Goal: Transaction & Acquisition: Book appointment/travel/reservation

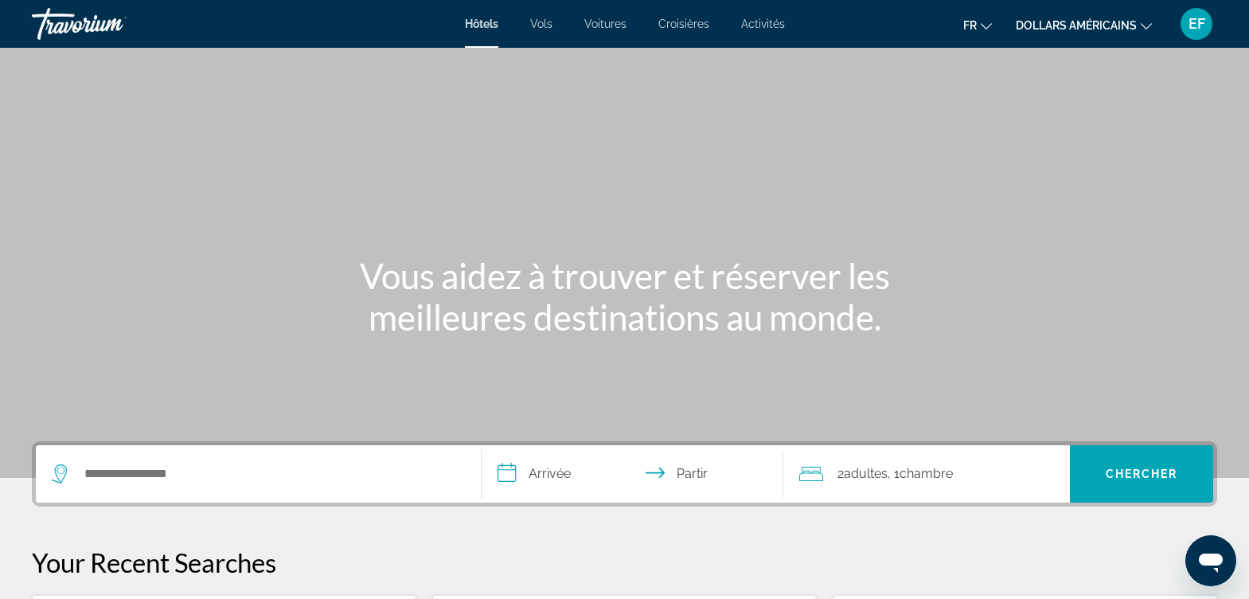
click at [1144, 24] on icon "Changer de devise" at bounding box center [1146, 26] width 11 height 11
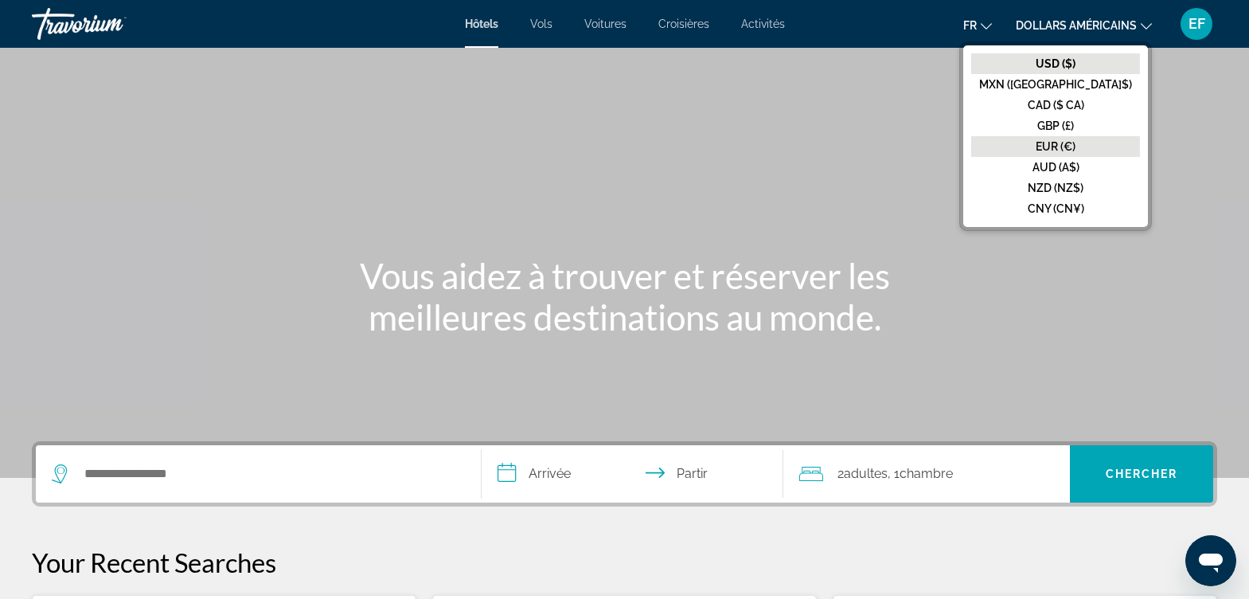
click at [1075, 140] on font "EUR (€)" at bounding box center [1056, 146] width 40 height 13
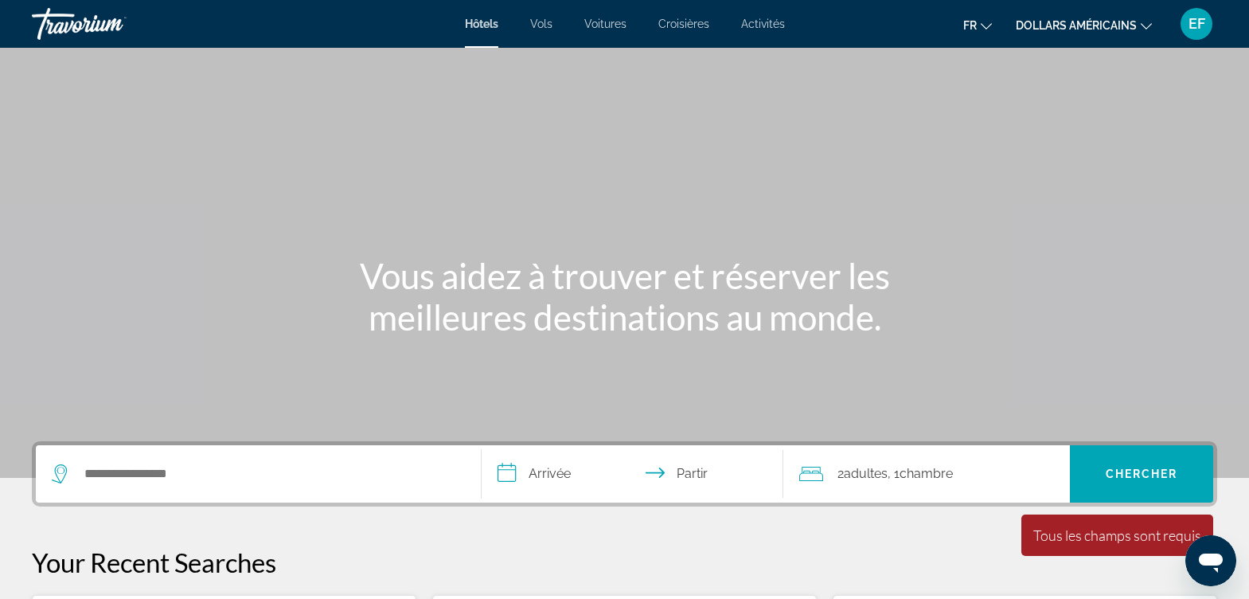
click at [1196, 25] on font "EF" at bounding box center [1196, 23] width 17 height 17
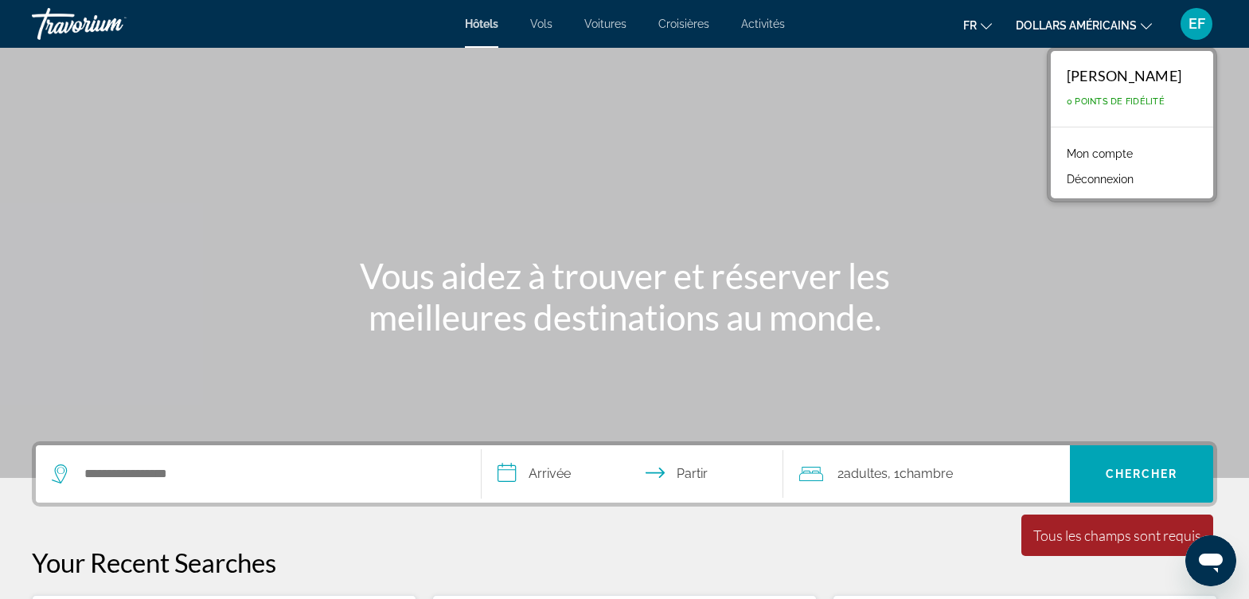
click at [1110, 153] on font "Mon compte" at bounding box center [1100, 153] width 66 height 13
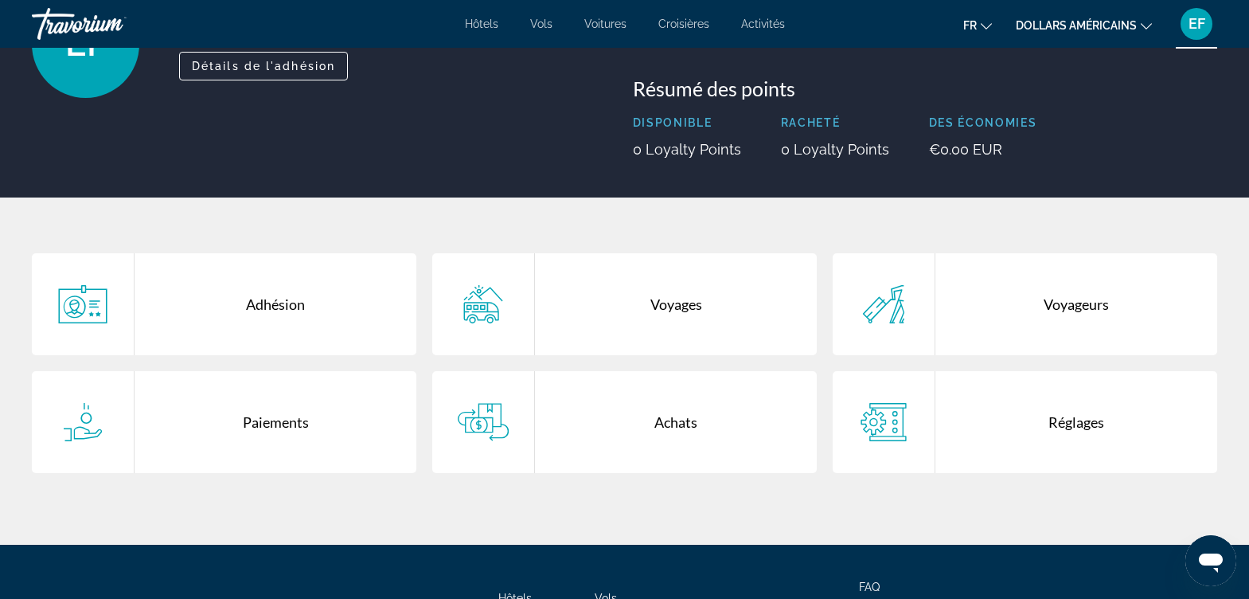
scroll to position [159, 0]
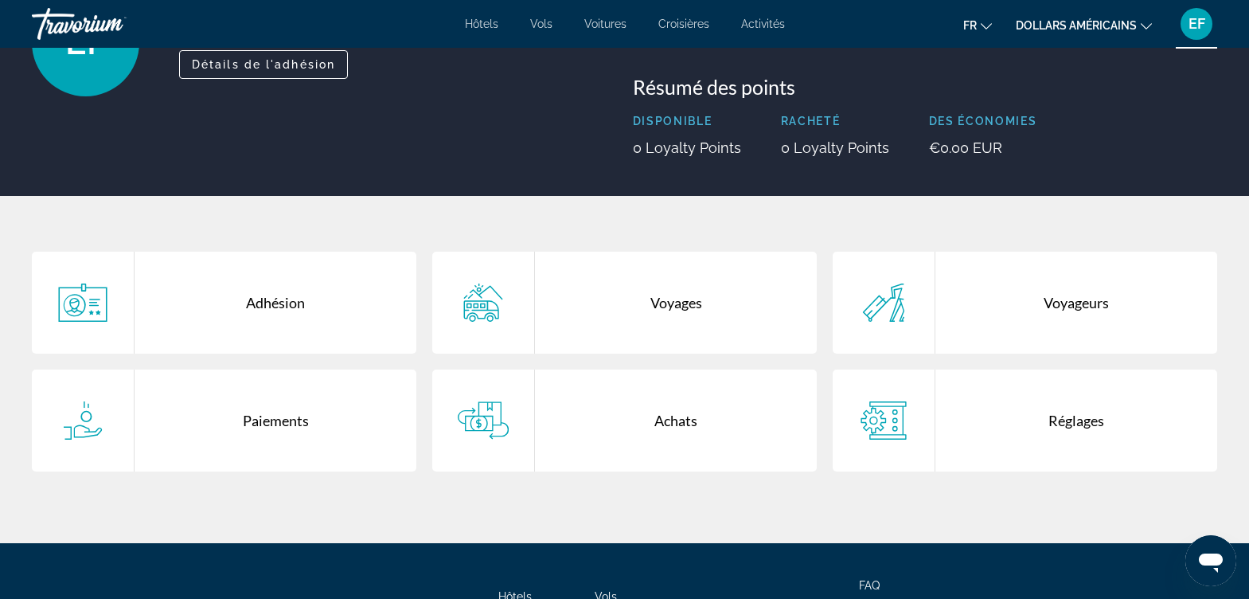
click at [675, 419] on div "Achats" at bounding box center [676, 420] width 282 height 102
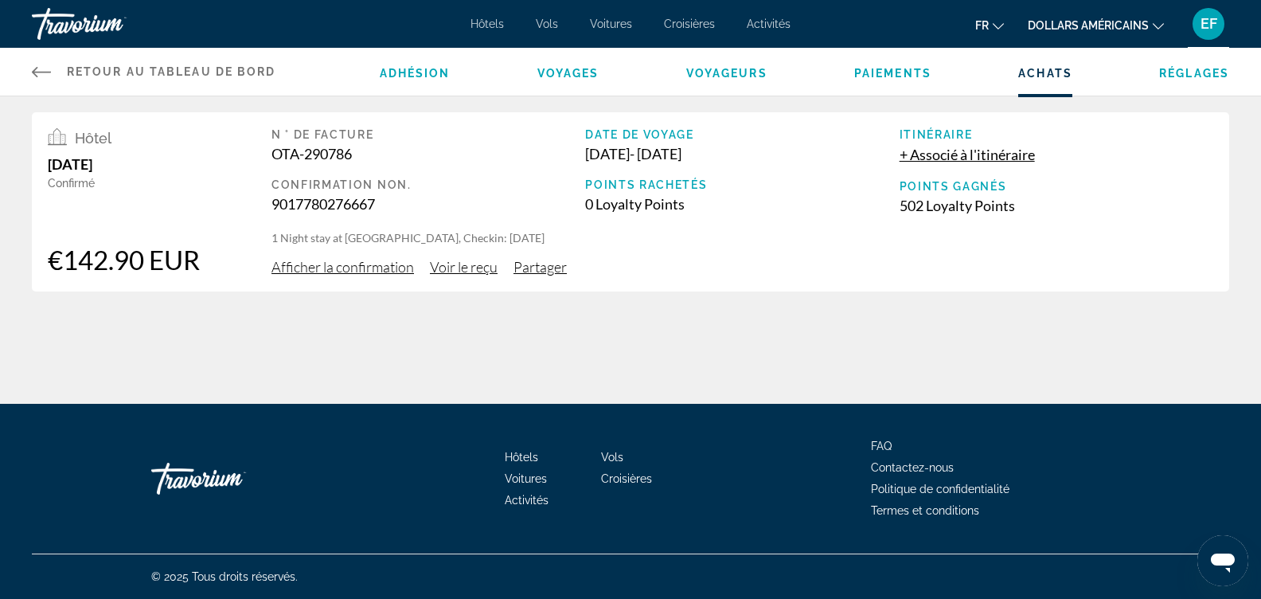
click at [357, 267] on span "Afficher la confirmation" at bounding box center [342, 267] width 142 height 18
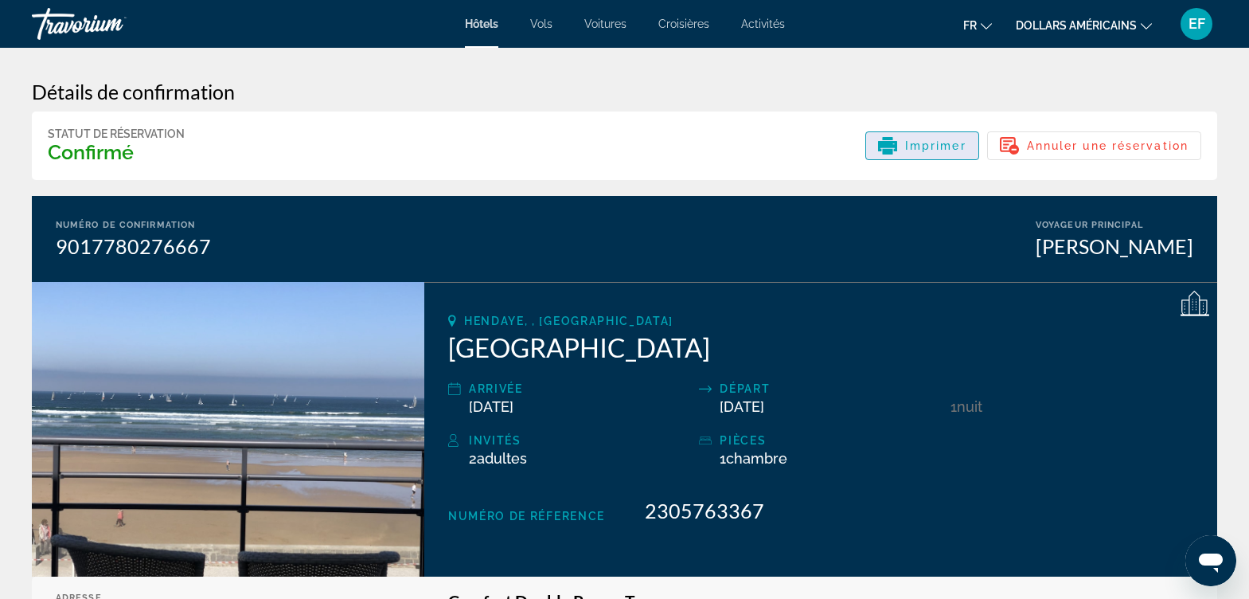
click at [920, 147] on span "Imprimer" at bounding box center [935, 145] width 61 height 13
click at [481, 25] on font "Hôtels" at bounding box center [481, 24] width 33 height 13
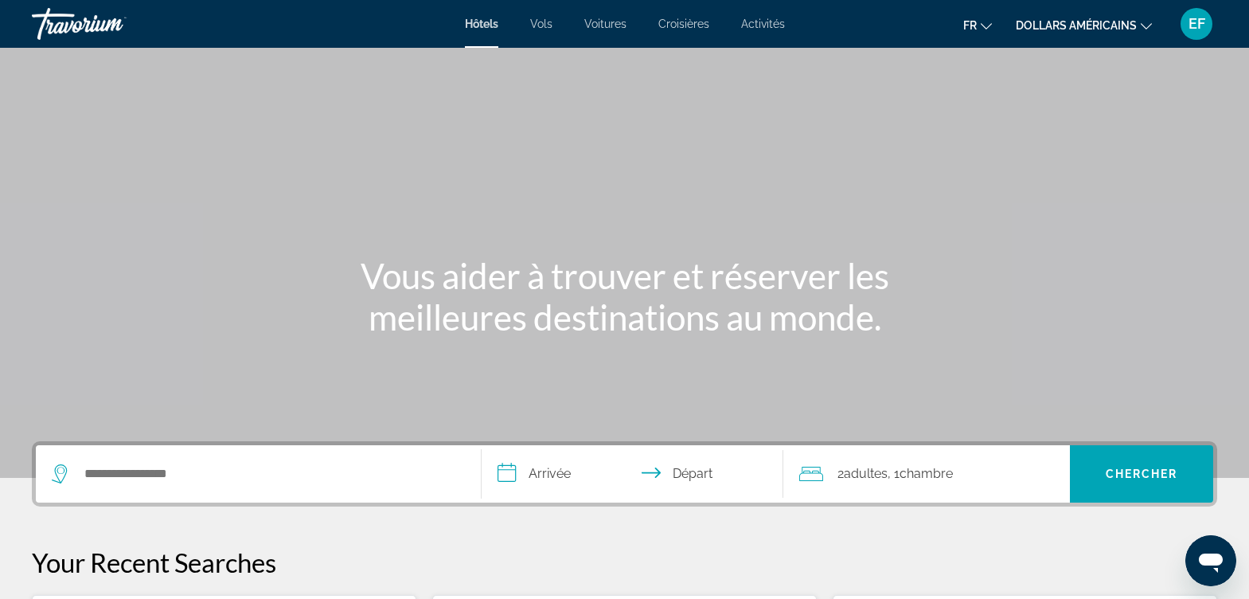
click at [1094, 30] on font "dollars américains" at bounding box center [1076, 25] width 121 height 13
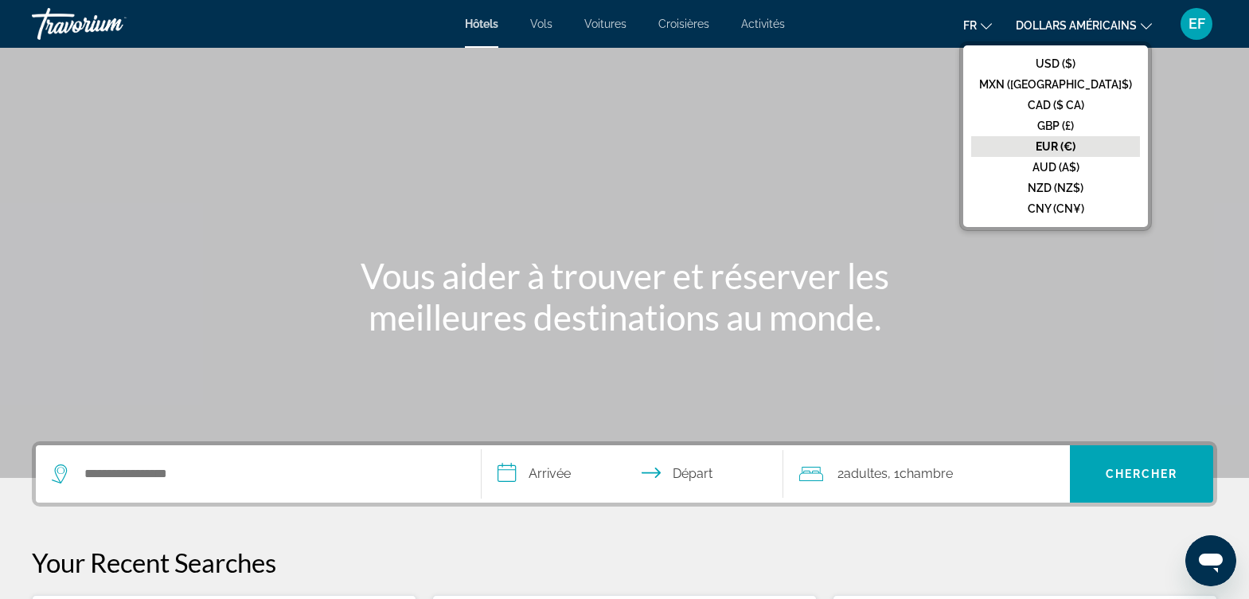
click at [1075, 142] on font "EUR (€)" at bounding box center [1056, 146] width 40 height 13
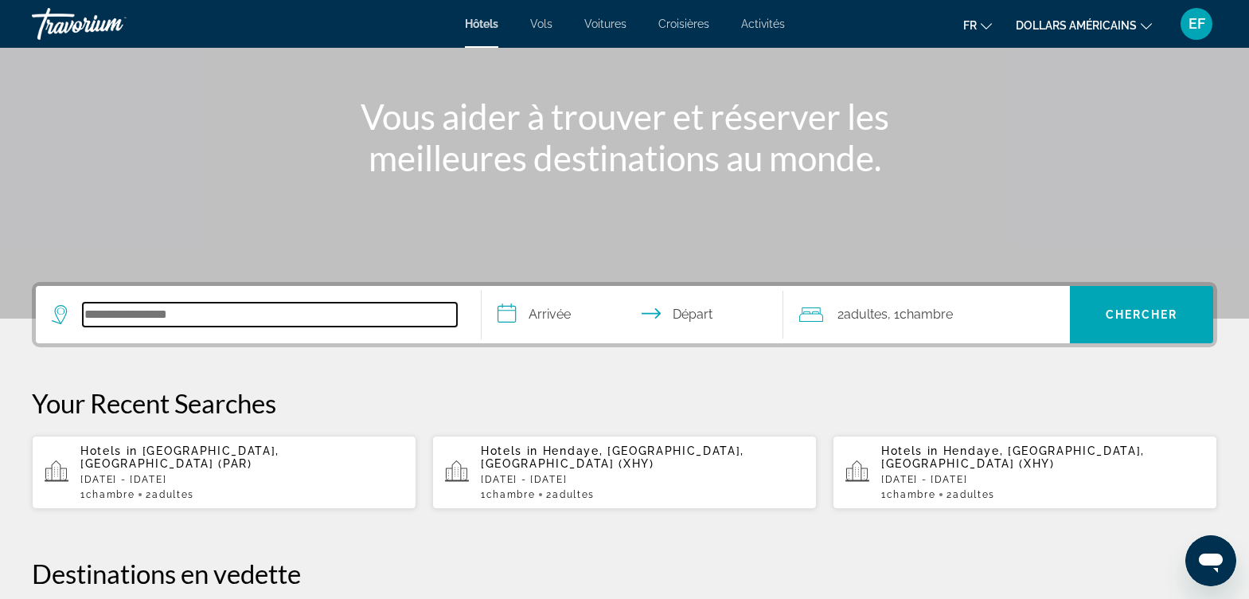
click at [154, 315] on input "Search hotel destination" at bounding box center [270, 314] width 374 height 24
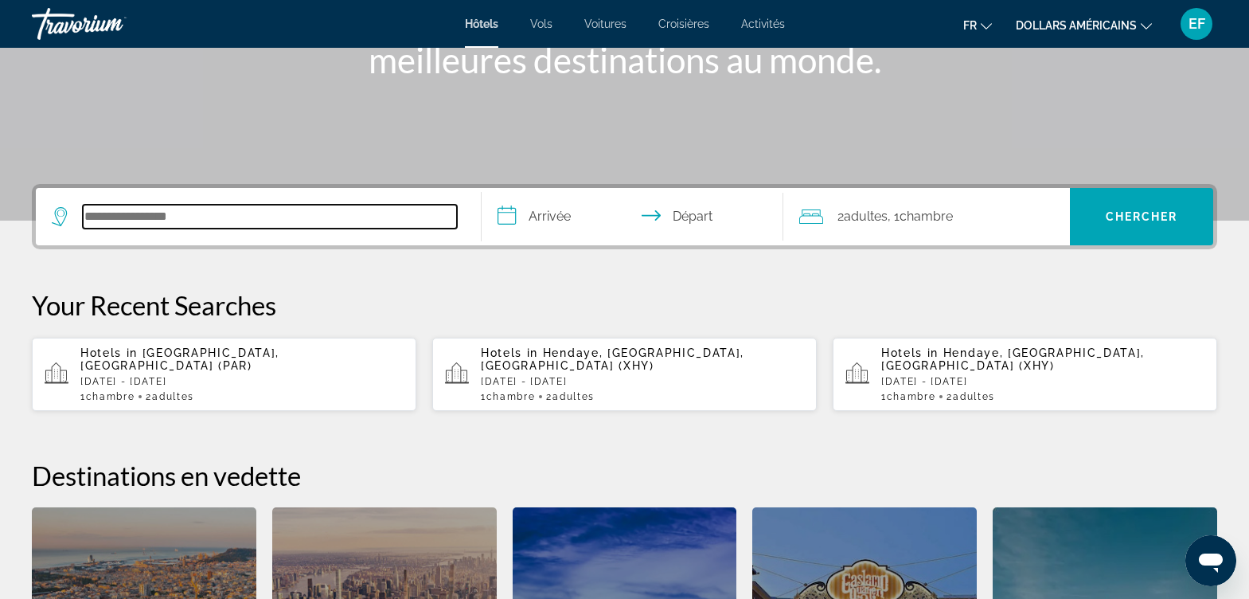
scroll to position [230, 0]
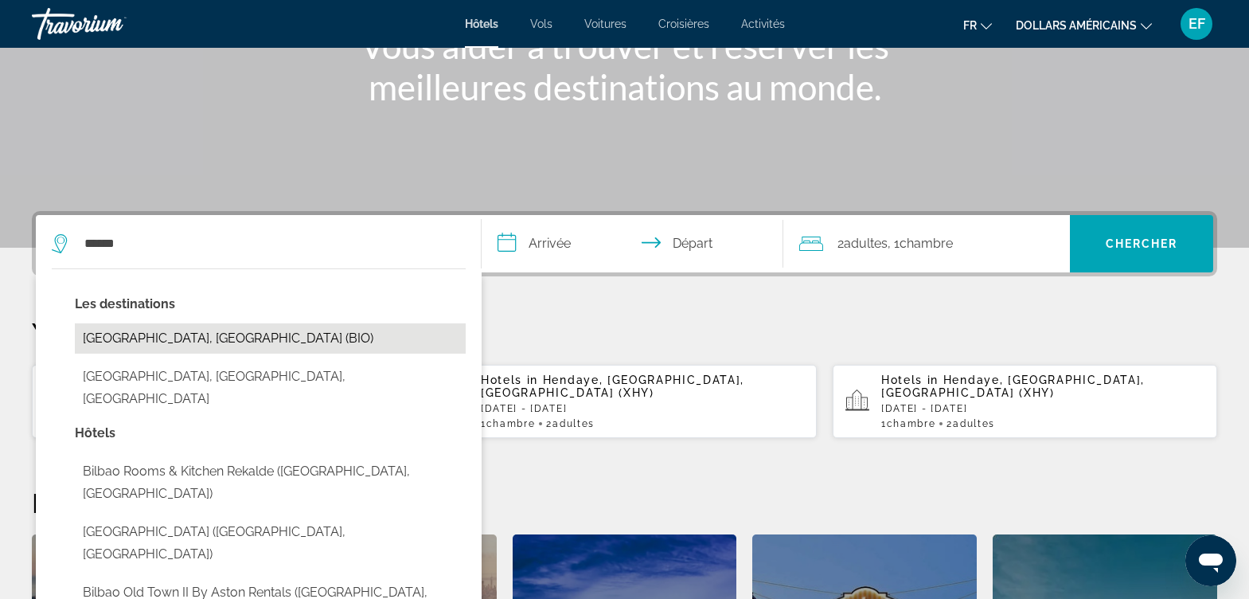
click at [144, 337] on button "[GEOGRAPHIC_DATA], [GEOGRAPHIC_DATA] (BIO)" at bounding box center [270, 338] width 391 height 30
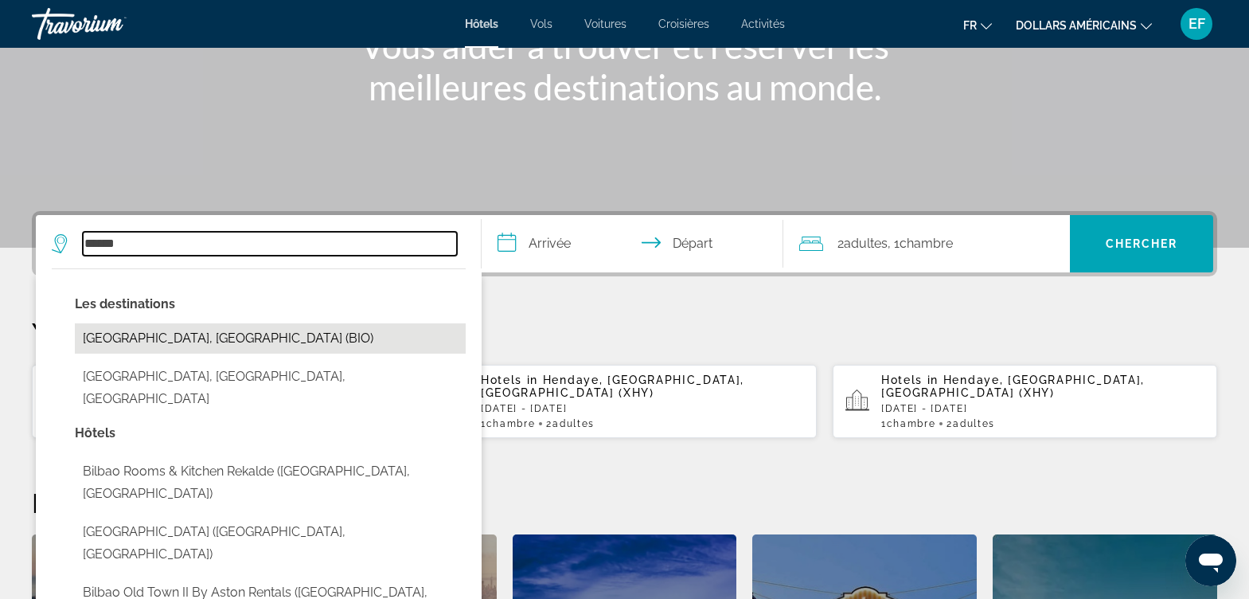
type input "**********"
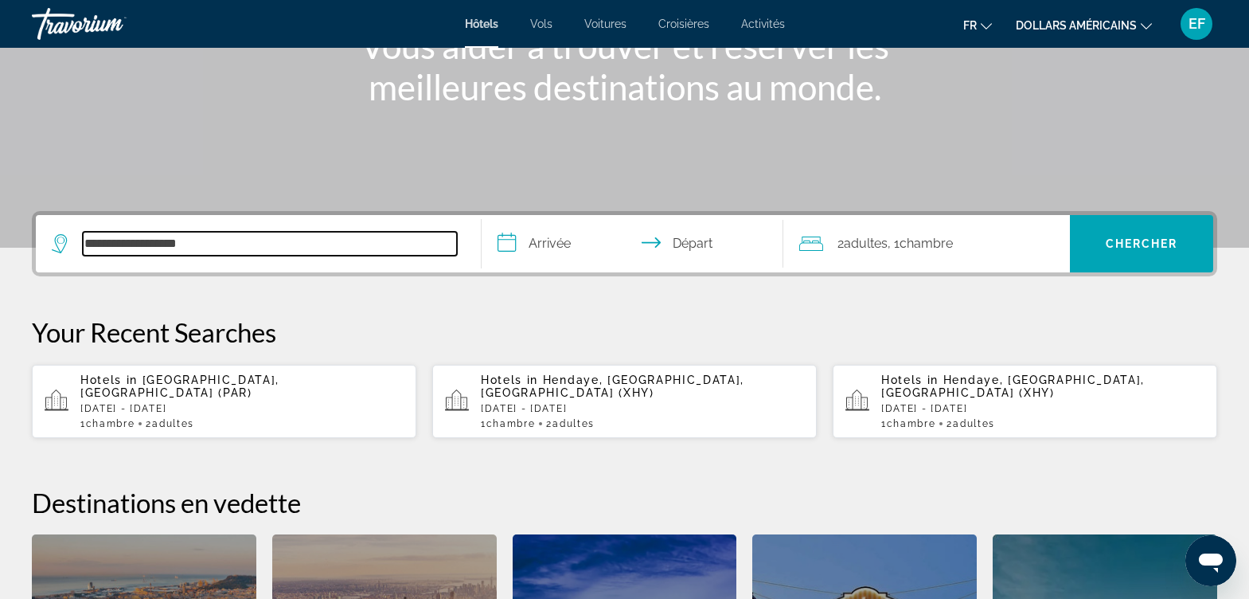
scroll to position [389, 0]
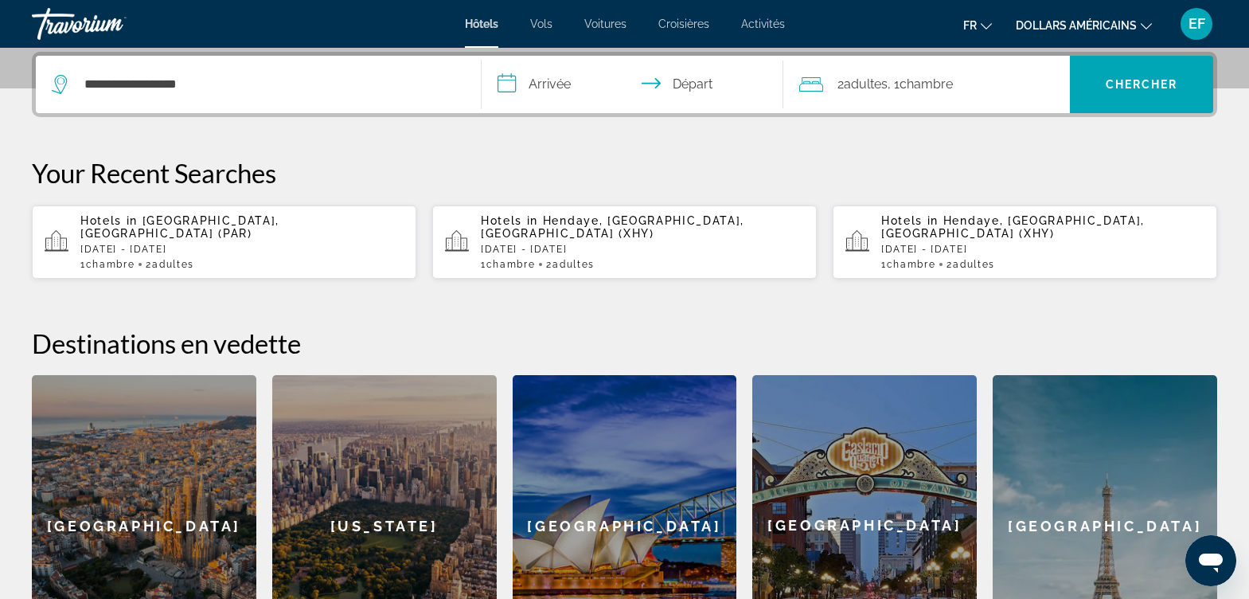
click at [574, 87] on input "**********" at bounding box center [636, 87] width 309 height 62
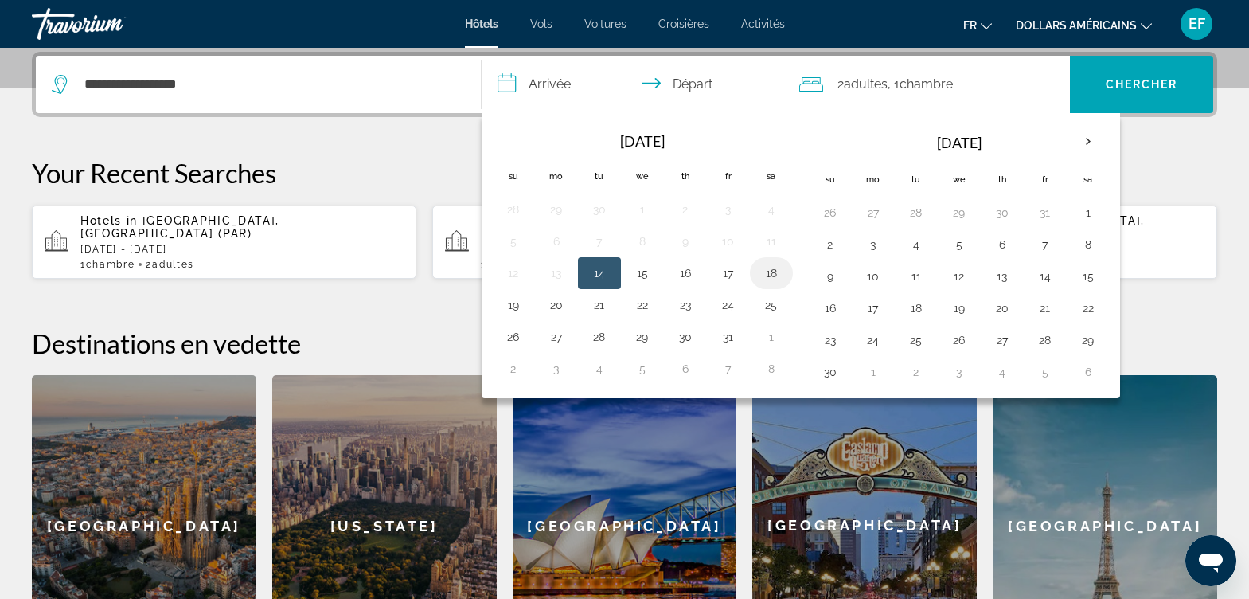
click at [770, 275] on button "18" at bounding box center [771, 273] width 25 height 22
click at [517, 302] on button "19" at bounding box center [513, 305] width 25 height 22
type input "**********"
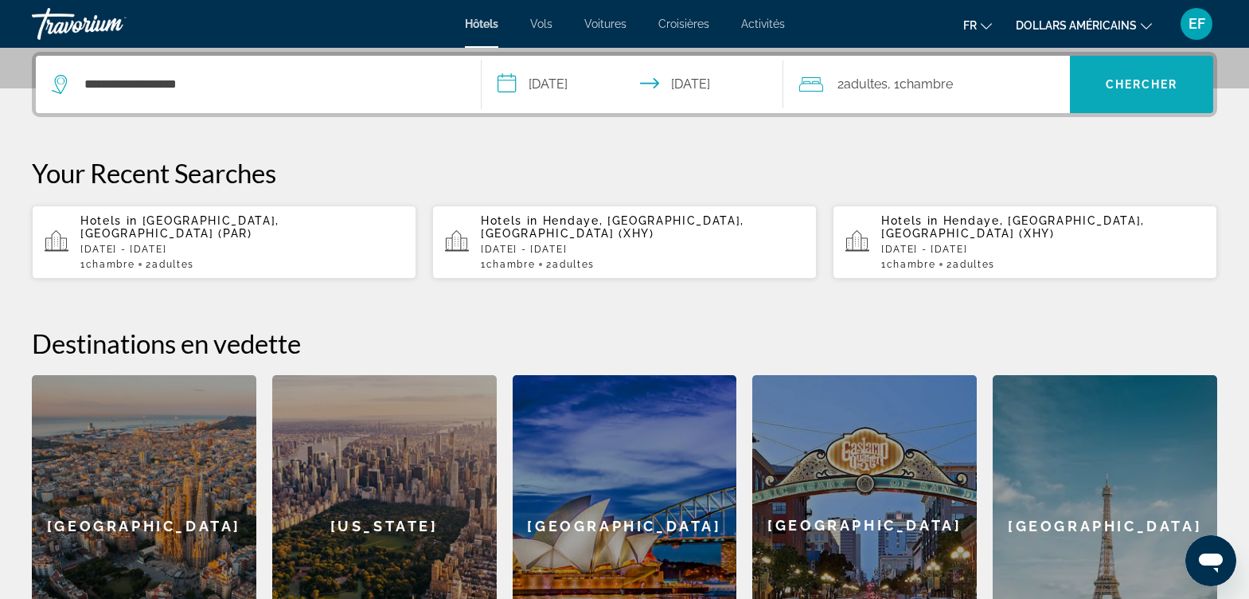
click at [1136, 73] on span "Search" at bounding box center [1141, 84] width 143 height 38
